Goal: Navigation & Orientation: Find specific page/section

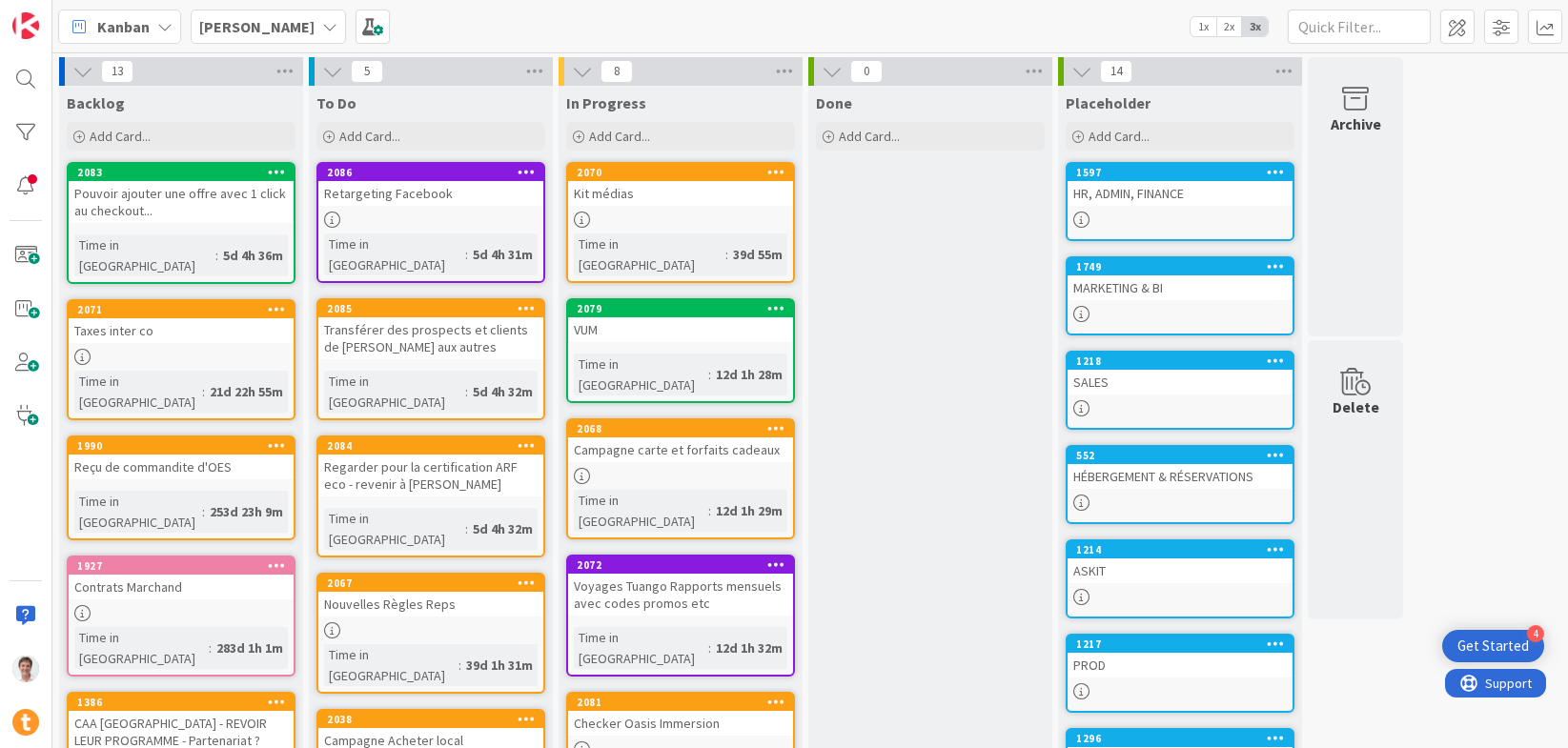
click at [1125, 183] on div "HR, ADMIN, FINANCE" at bounding box center [1180, 193] width 225 height 24
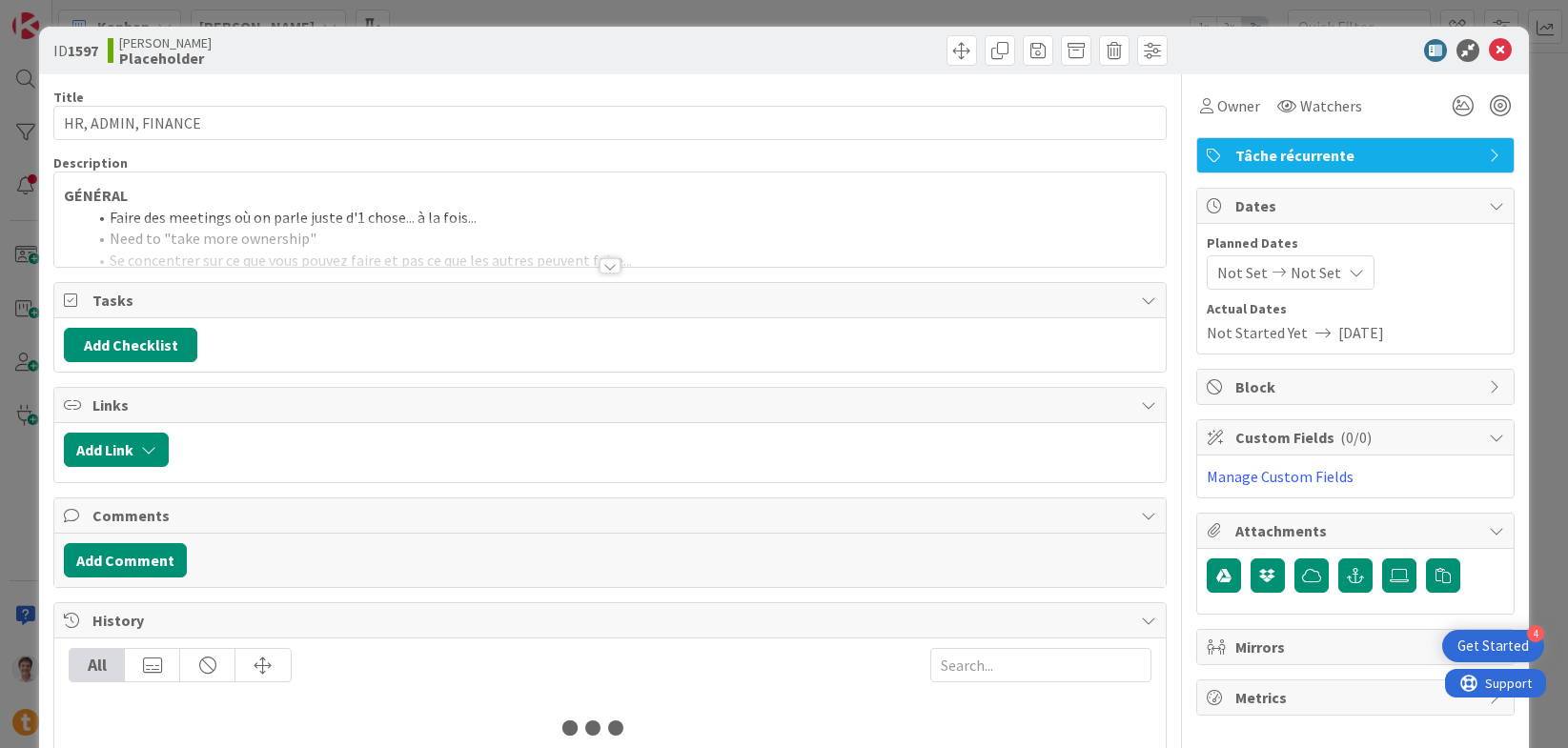
click at [600, 269] on div at bounding box center [609, 266] width 21 height 16
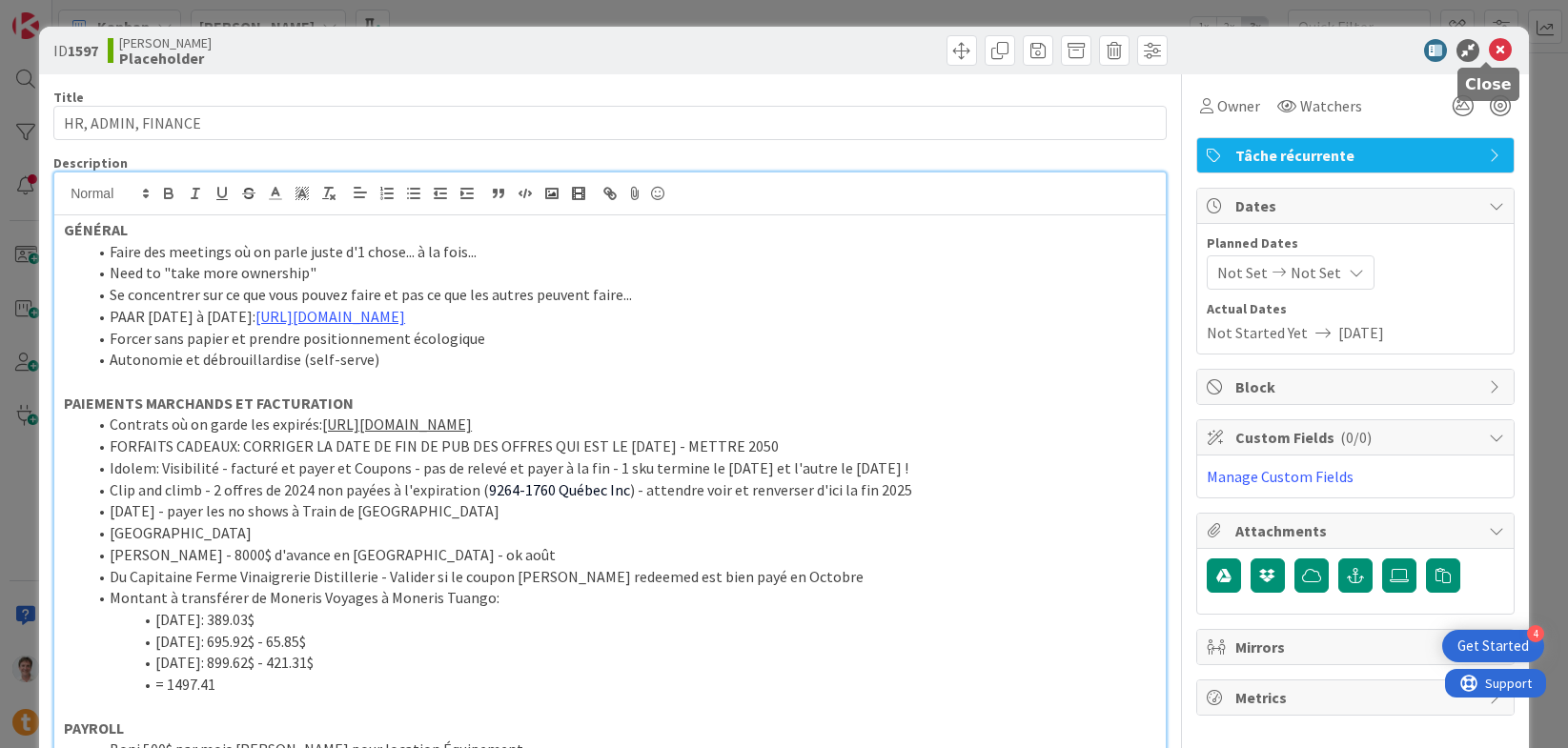
click at [1492, 44] on icon at bounding box center [1500, 50] width 22 height 22
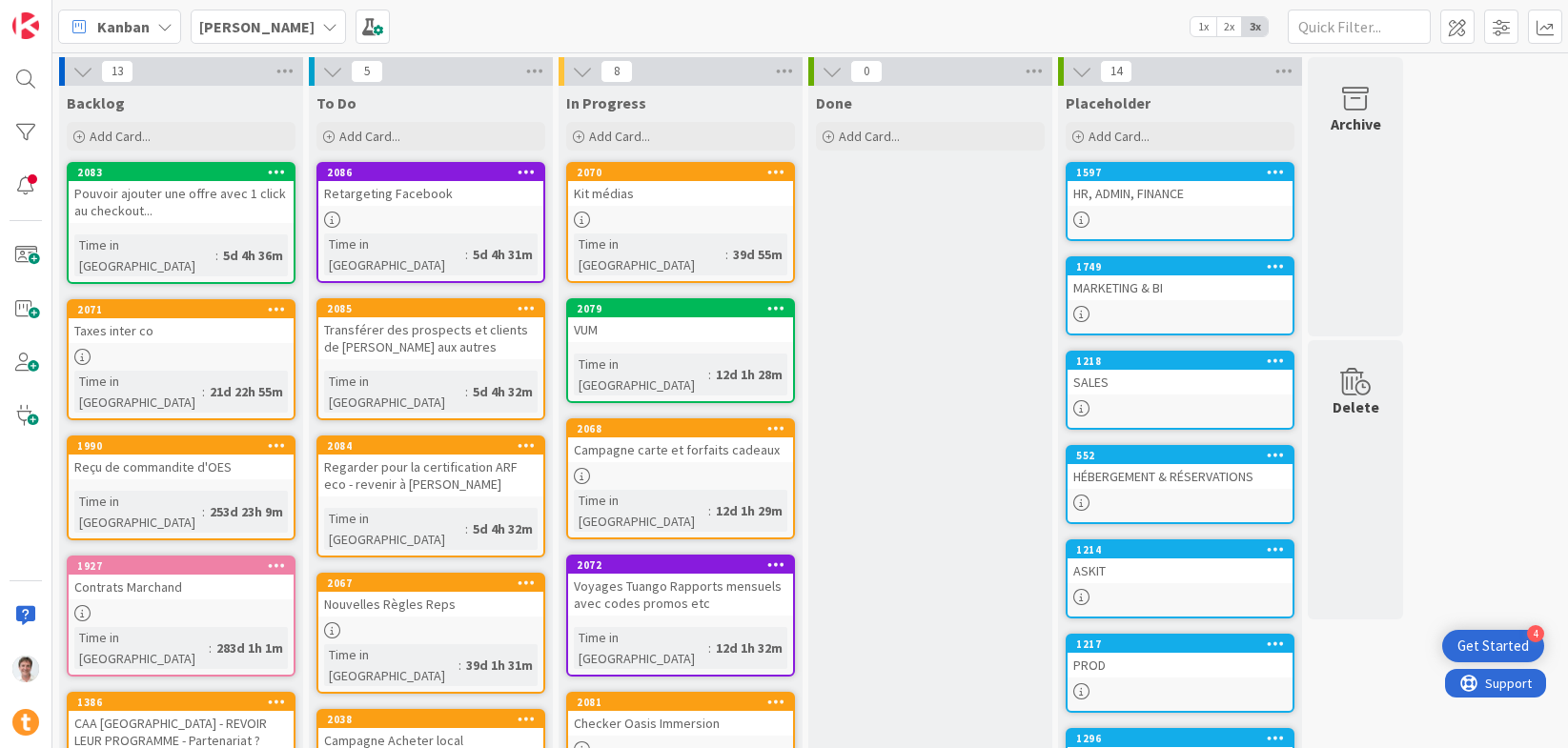
click at [1118, 291] on div "MARKETING & BI" at bounding box center [1180, 287] width 225 height 24
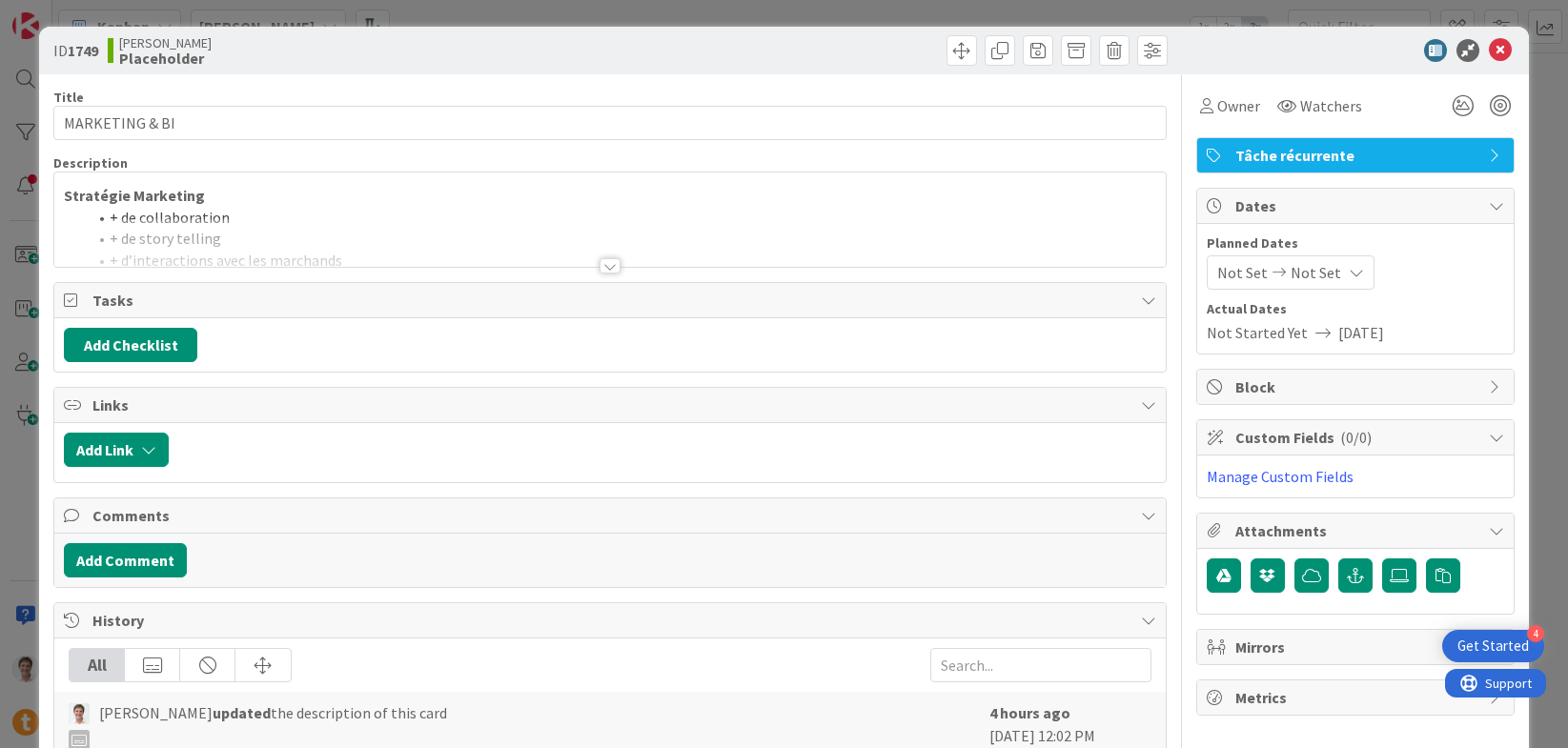
click at [599, 264] on div at bounding box center [609, 266] width 21 height 16
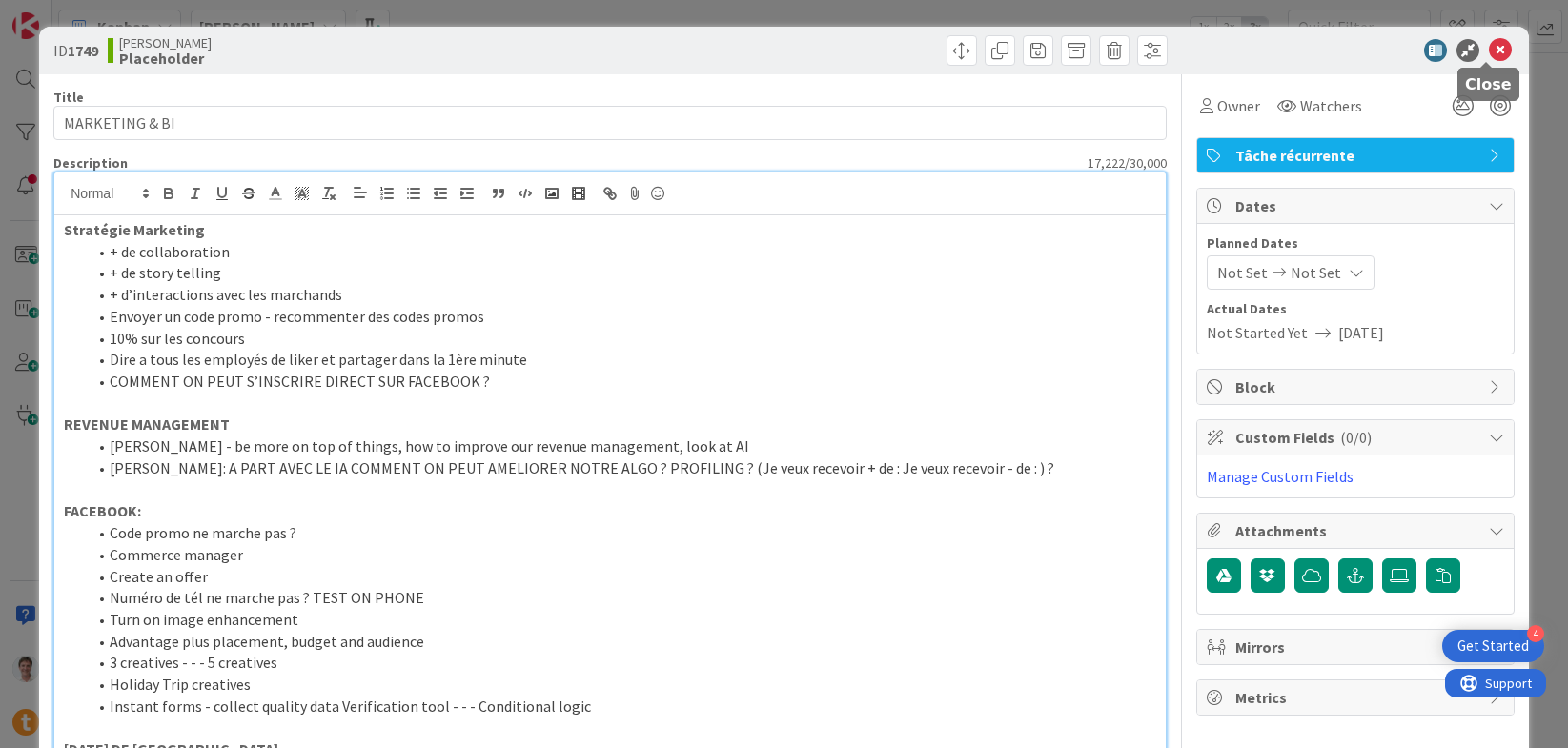
click at [1489, 54] on icon at bounding box center [1500, 50] width 22 height 22
